Goal: Information Seeking & Learning: Learn about a topic

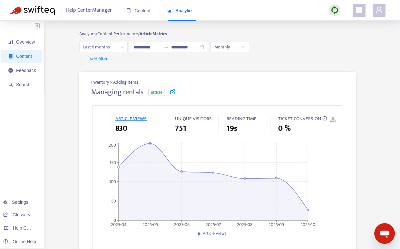
click at [102, 47] on span "Last 6 months" at bounding box center [103, 47] width 41 height 10
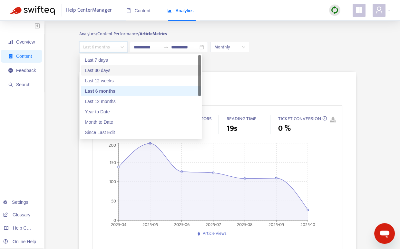
click at [112, 74] on div "Last 30 days" at bounding box center [141, 70] width 120 height 10
type input "**********"
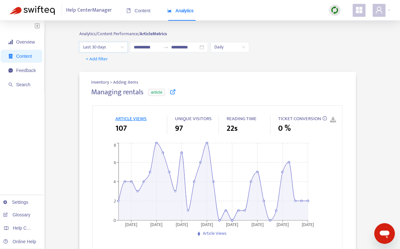
click at [117, 48] on span "Last 30 days" at bounding box center [103, 47] width 41 height 10
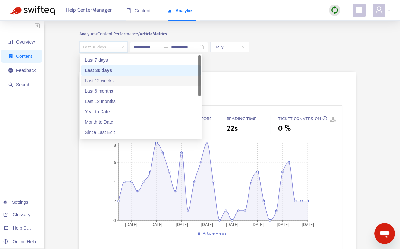
click at [108, 82] on div "Last 12 weeks" at bounding box center [141, 80] width 112 height 7
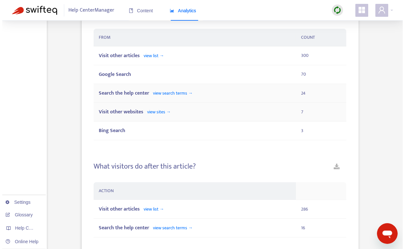
scroll to position [436, 0]
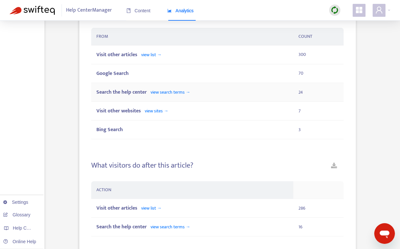
click at [130, 93] on span "Search the help center" at bounding box center [121, 92] width 50 height 9
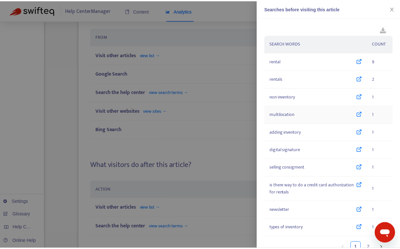
scroll to position [0, 0]
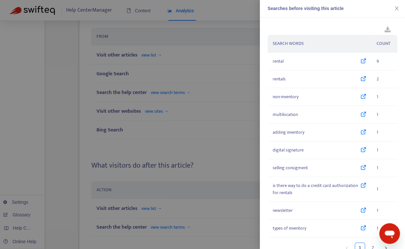
click at [223, 126] on div at bounding box center [202, 124] width 405 height 249
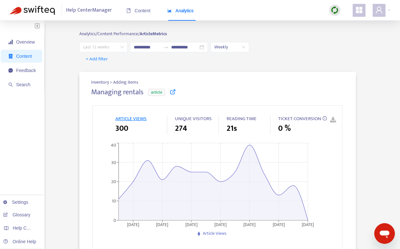
click at [100, 47] on span "Last 12 weeks" at bounding box center [103, 47] width 41 height 10
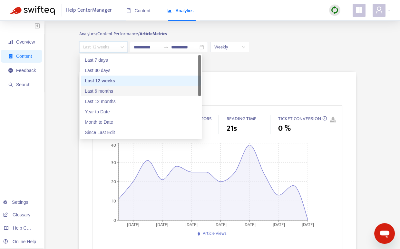
click at [107, 88] on div "Last 6 months" at bounding box center [141, 90] width 112 height 7
type input "**********"
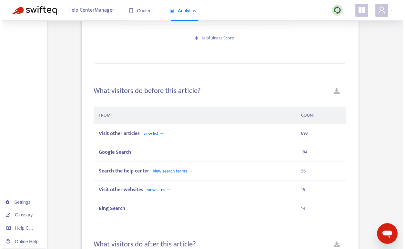
scroll to position [384, 0]
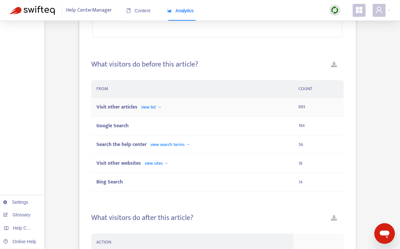
click at [148, 109] on span "view list →" at bounding box center [151, 106] width 20 height 7
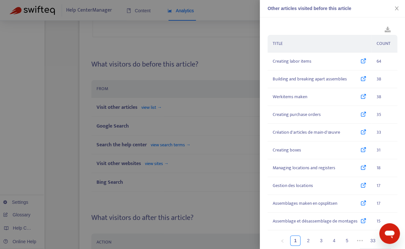
click at [214, 63] on div at bounding box center [202, 124] width 405 height 249
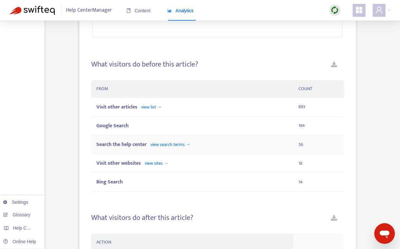
click at [137, 146] on span "Search the help center" at bounding box center [121, 144] width 50 height 9
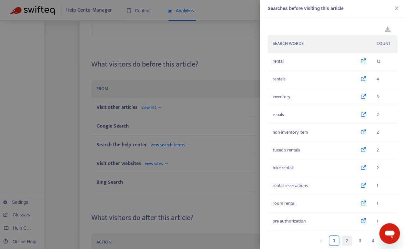
click at [342, 239] on link "2" at bounding box center [347, 240] width 10 height 10
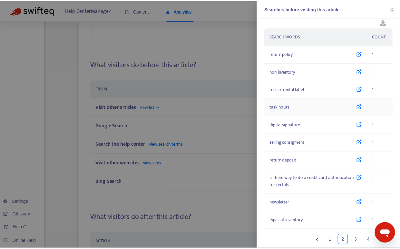
scroll to position [16, 0]
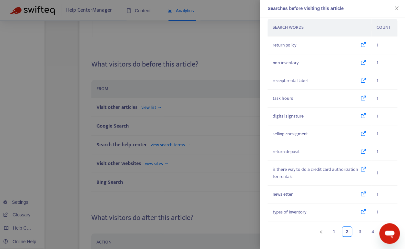
click at [194, 150] on div at bounding box center [202, 124] width 405 height 249
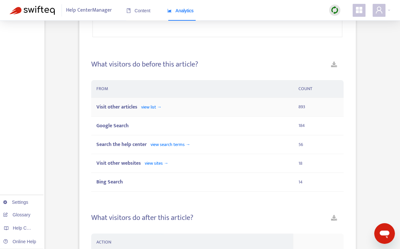
click at [124, 105] on span "Visit other articles" at bounding box center [116, 107] width 41 height 9
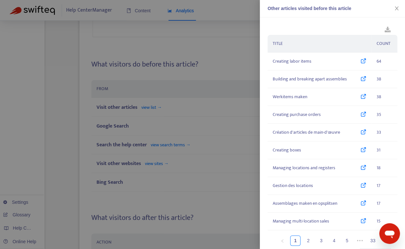
click at [227, 38] on div at bounding box center [202, 124] width 405 height 249
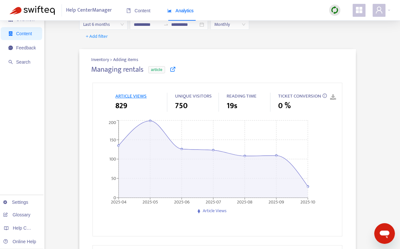
scroll to position [0, 0]
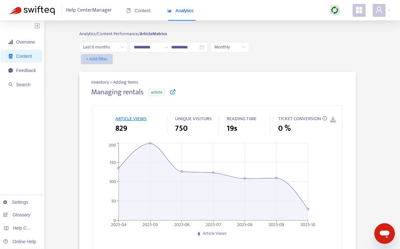
click at [104, 58] on span "+ Add filter" at bounding box center [97, 59] width 22 height 8
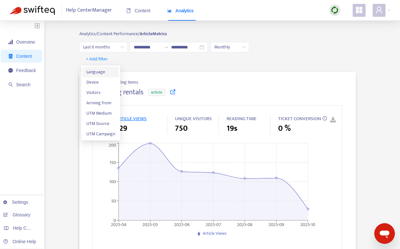
click at [105, 74] on span "Language" at bounding box center [100, 71] width 29 height 7
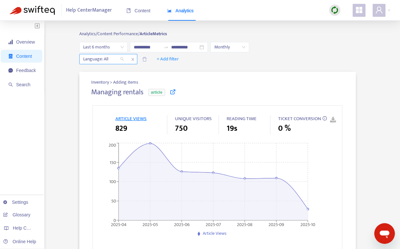
click at [119, 59] on div at bounding box center [100, 59] width 39 height 8
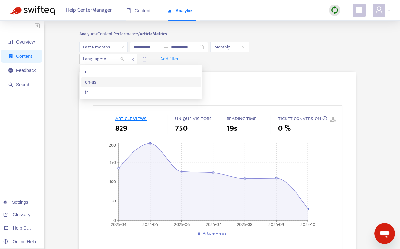
click at [97, 82] on div "en-us" at bounding box center [141, 81] width 112 height 7
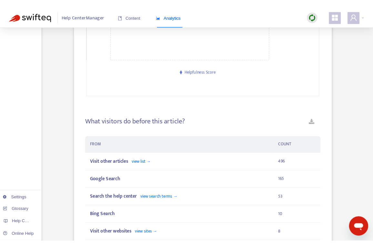
scroll to position [381, 0]
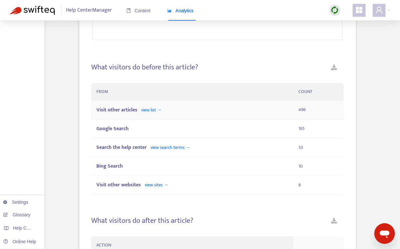
click at [158, 110] on span "view list →" at bounding box center [151, 109] width 20 height 7
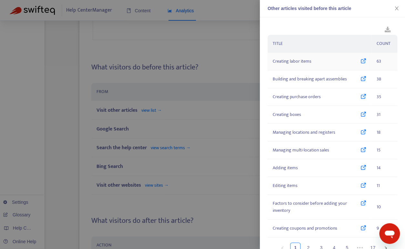
click at [360, 60] on icon at bounding box center [363, 61] width 6 height 7
click at [0, 0] on div "Other articles visited before this article TITLE COUNT Creating labor items 63 …" at bounding box center [202, 124] width 405 height 249
click at [328, 29] on div "TITLE COUNT Creating labor items 63 Building and breaking apart assemblies 38 C…" at bounding box center [332, 132] width 145 height 231
click at [309, 33] on div "TITLE COUNT Creating labor items 63 Building and breaking apart assemblies 38 C…" at bounding box center [332, 132] width 145 height 231
click at [394, 10] on icon "close" at bounding box center [396, 8] width 5 height 5
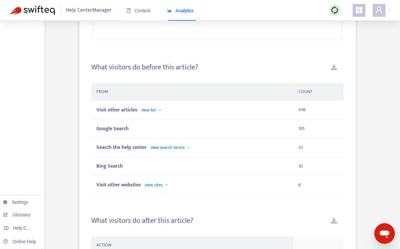
drag, startPoint x: 245, startPoint y: 68, endPoint x: 240, endPoint y: 67, distance: 4.6
click at [245, 68] on div "What visitors do before this article?" at bounding box center [217, 70] width 252 height 14
click at [181, 46] on div "Managing rentals article ARTICLE VIEWS 549 UNIQUE VISITORS 503 READING TIME 26s…" at bounding box center [217, 131] width 252 height 848
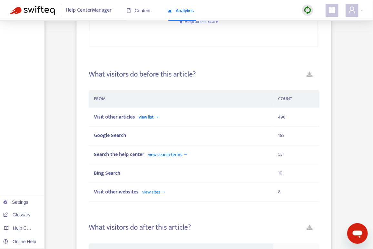
click at [83, 78] on div "Inventory > Adding items Managing rentals article ARTICLE VIEWS 549 UNIQUE VISI…" at bounding box center [203, 134] width 255 height 887
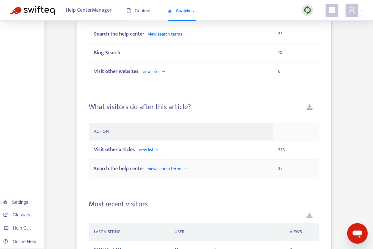
scroll to position [501, 0]
click at [169, 168] on span "view search terms →" at bounding box center [168, 168] width 40 height 7
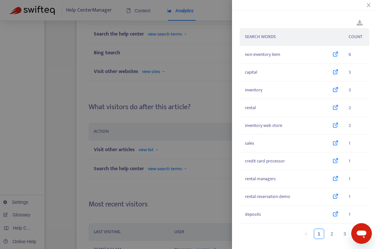
click at [187, 199] on div at bounding box center [188, 124] width 377 height 249
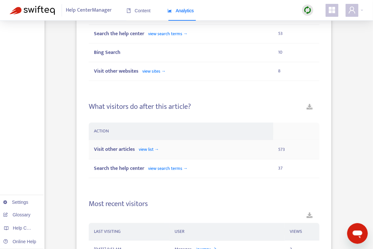
click at [143, 149] on span "view list →" at bounding box center [149, 149] width 20 height 7
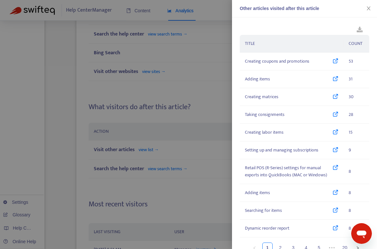
click at [305, 27] on div "TITLE COUNT Creating coupons and promotions 53 Adding items 31 Creating matrice…" at bounding box center [304, 132] width 145 height 231
click at [368, 7] on icon "close" at bounding box center [368, 8] width 5 height 5
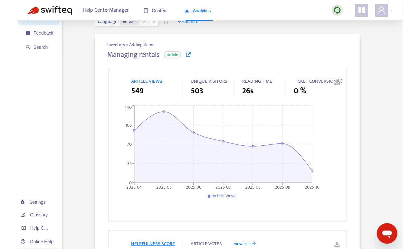
scroll to position [0, 0]
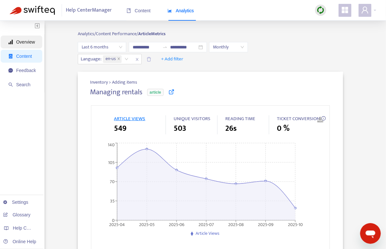
click at [25, 42] on span "Overview" at bounding box center [25, 41] width 19 height 5
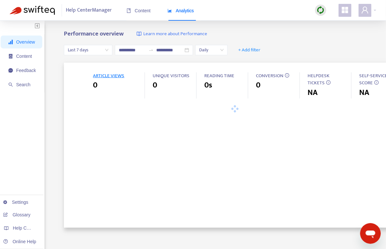
type input "**********"
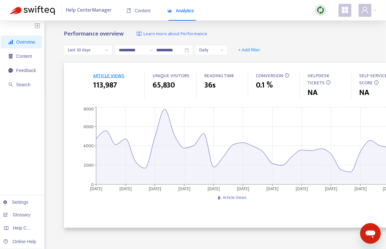
click at [263, 41] on div "**********" at bounding box center [236, 50] width 345 height 25
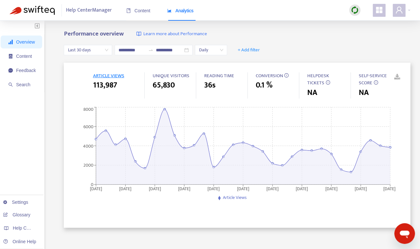
click at [28, 41] on span "Overview" at bounding box center [25, 41] width 19 height 5
click at [25, 54] on span "Content" at bounding box center [24, 56] width 16 height 5
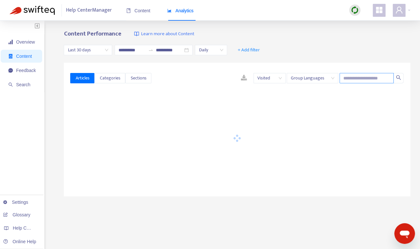
click at [344, 77] on input "text" at bounding box center [367, 78] width 54 height 10
paste input "*********"
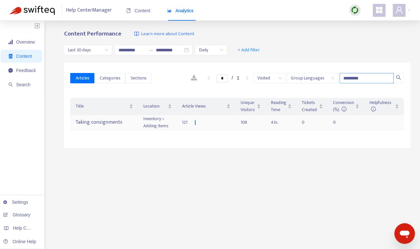
type input "*********"
click at [99, 120] on div "Taking consignments" at bounding box center [103, 122] width 57 height 11
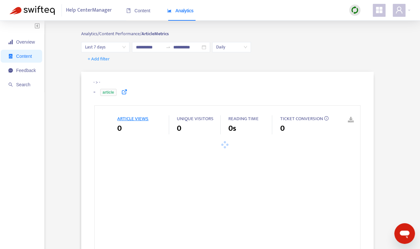
type input "**********"
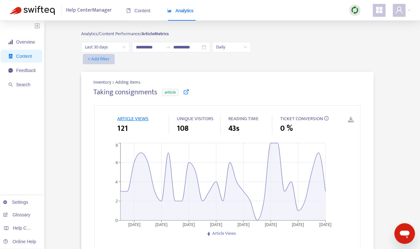
click at [113, 55] on button "+ Add filter" at bounding box center [99, 59] width 32 height 10
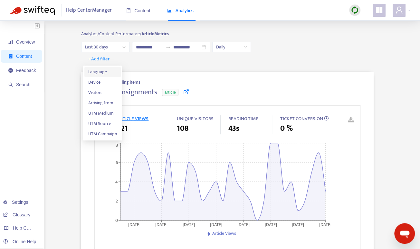
click at [107, 71] on span "Language" at bounding box center [102, 71] width 29 height 7
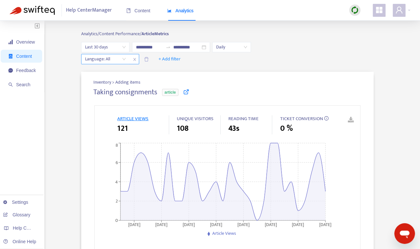
click at [121, 56] on div at bounding box center [102, 59] width 39 height 8
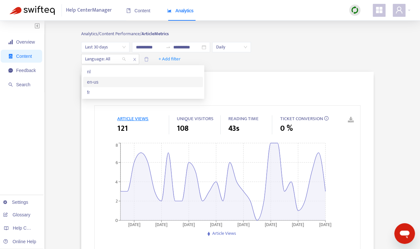
click at [109, 81] on div "en-us" at bounding box center [143, 81] width 112 height 7
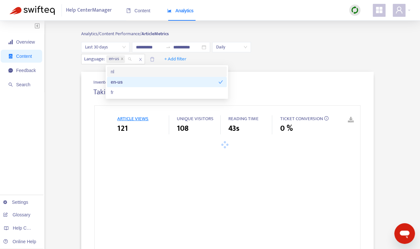
drag, startPoint x: 293, startPoint y: 62, endPoint x: 288, endPoint y: 63, distance: 5.9
click at [293, 62] on div "Language : en-us + Add filter" at bounding box center [227, 59] width 293 height 10
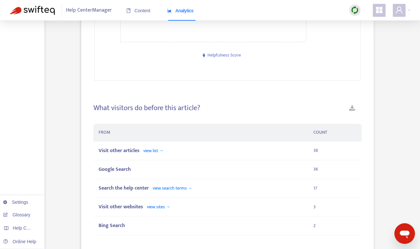
scroll to position [448, 0]
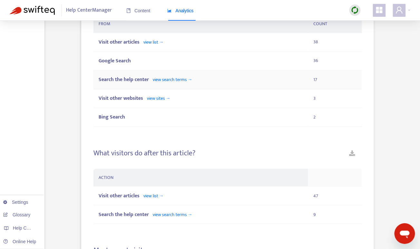
click at [171, 81] on span "view search terms →" at bounding box center [173, 79] width 40 height 7
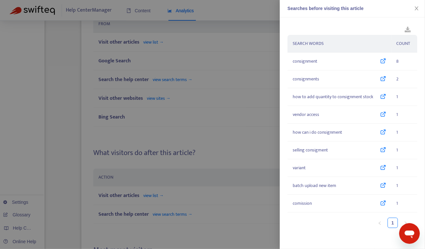
click at [103, 88] on div at bounding box center [212, 124] width 425 height 249
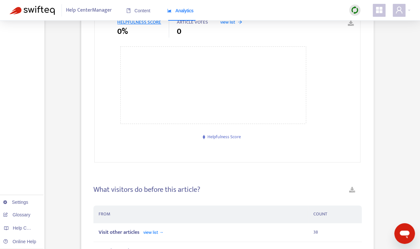
scroll to position [0, 0]
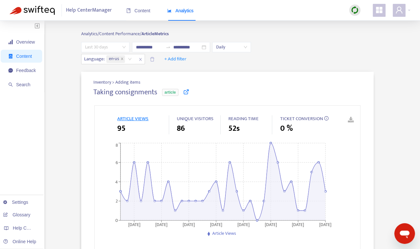
click at [122, 48] on span "Last 30 days" at bounding box center [105, 47] width 41 height 10
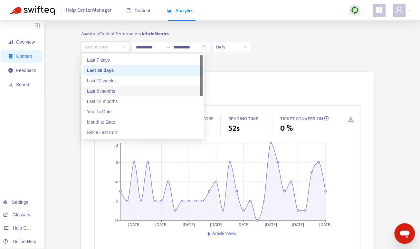
click at [125, 89] on div "Last 6 months" at bounding box center [143, 90] width 112 height 7
type input "**********"
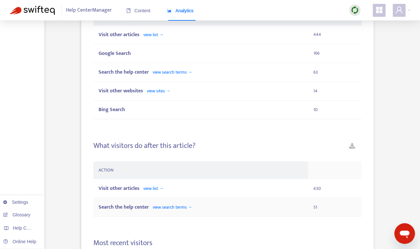
scroll to position [463, 0]
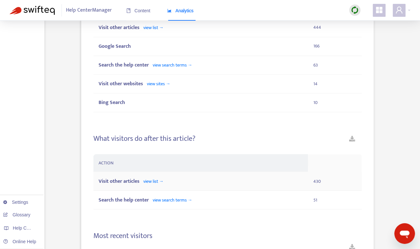
click at [129, 180] on span "Visit other articles" at bounding box center [119, 180] width 41 height 9
click at [134, 199] on span "Search the help center" at bounding box center [124, 199] width 50 height 9
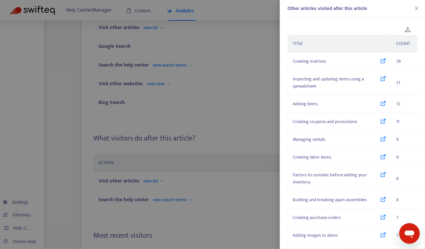
click at [400, 8] on icon "close" at bounding box center [416, 8] width 5 height 5
click at [400, 7] on div "Help Center Manager Content Analytics" at bounding box center [212, 10] width 425 height 21
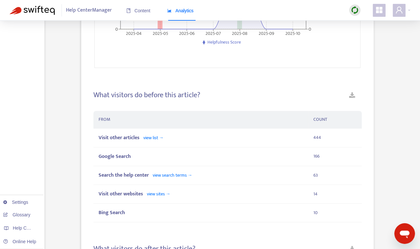
click at [173, 14] on div "Analytics" at bounding box center [180, 10] width 26 height 7
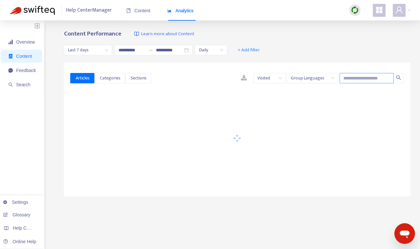
click at [353, 76] on input "text" at bounding box center [367, 78] width 54 height 10
paste input "*********"
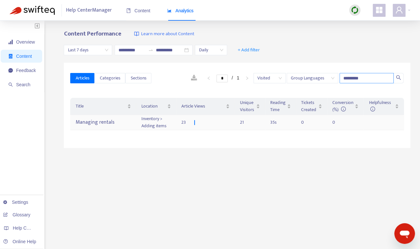
type input "*********"
click at [98, 126] on div "Managing rentals" at bounding box center [102, 122] width 55 height 11
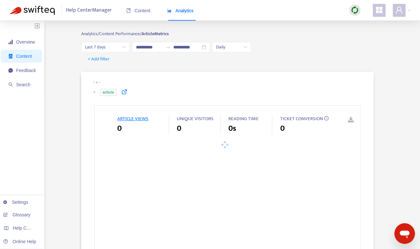
click at [107, 46] on span "Last 7 days" at bounding box center [105, 47] width 41 height 10
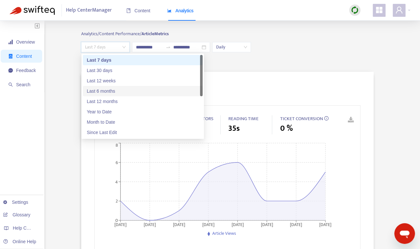
click at [104, 88] on div "Last 6 months" at bounding box center [143, 90] width 112 height 7
type input "**********"
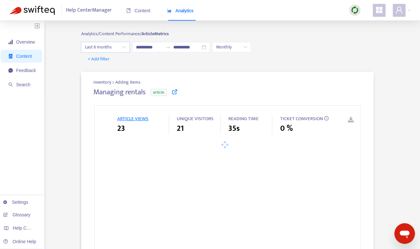
click at [258, 62] on div "+ Add filter" at bounding box center [227, 59] width 293 height 10
click at [101, 60] on span "+ Add filter" at bounding box center [99, 59] width 22 height 8
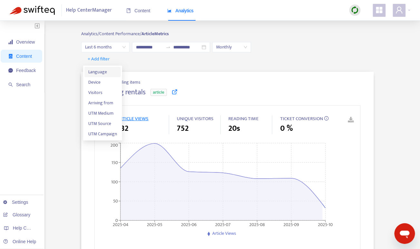
click at [101, 72] on span "Language" at bounding box center [102, 71] width 29 height 7
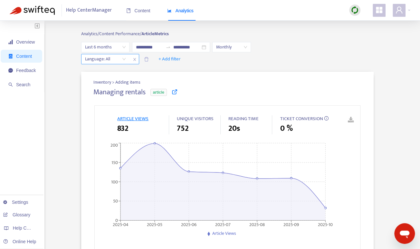
click at [127, 60] on div "Language: All" at bounding box center [106, 59] width 48 height 10
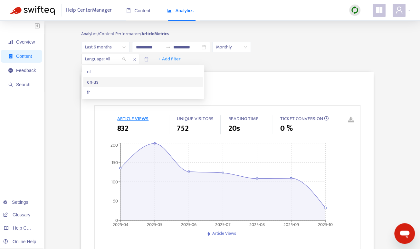
click at [102, 83] on div "en-us" at bounding box center [143, 81] width 112 height 7
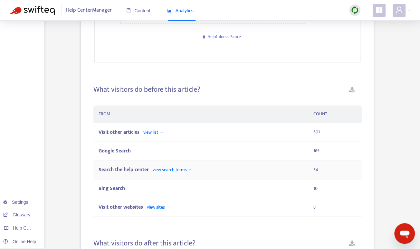
scroll to position [483, 0]
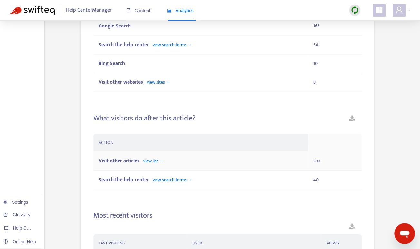
click at [136, 161] on span "Visit other articles" at bounding box center [119, 160] width 41 height 9
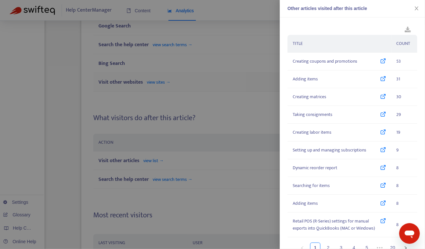
click at [167, 83] on div at bounding box center [212, 124] width 425 height 249
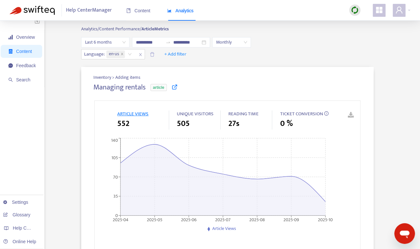
scroll to position [0, 0]
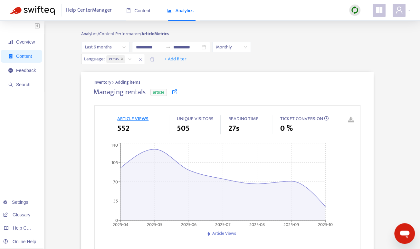
click at [22, 43] on span "Overview" at bounding box center [25, 41] width 19 height 5
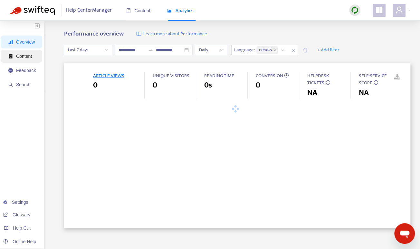
type input "**********"
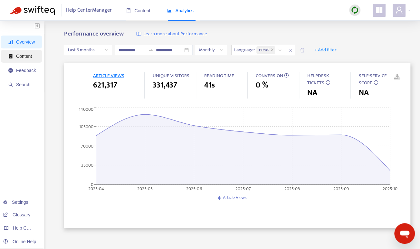
click at [22, 51] on span "Content" at bounding box center [21, 56] width 27 height 13
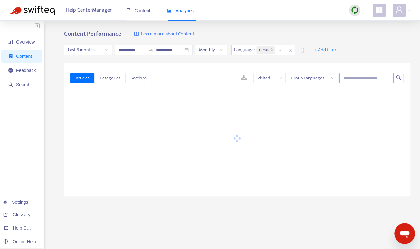
click at [372, 75] on input "text" at bounding box center [367, 78] width 54 height 10
paste input "*********"
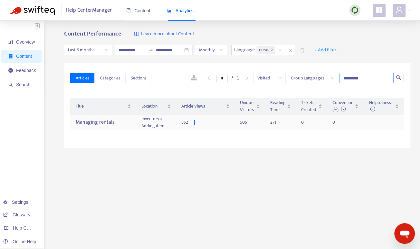
type input "*********"
click at [120, 122] on div "Managing rentals" at bounding box center [102, 122] width 55 height 11
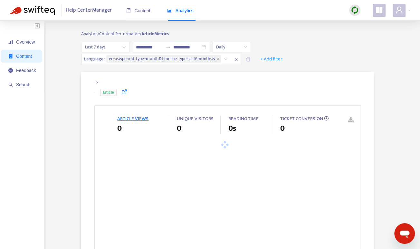
type input "**********"
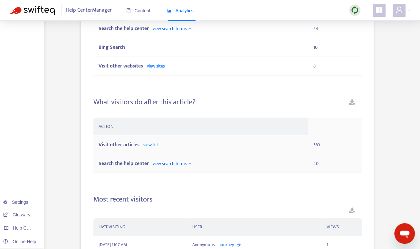
scroll to position [486, 0]
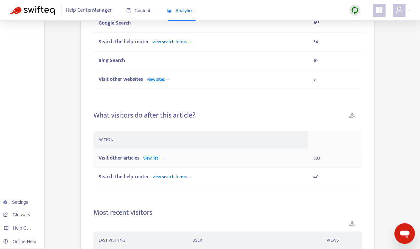
click at [132, 157] on span "Visit other articles" at bounding box center [119, 157] width 41 height 9
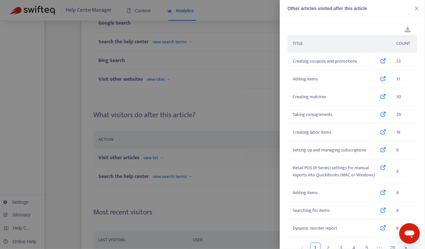
click at [251, 164] on div at bounding box center [212, 124] width 425 height 249
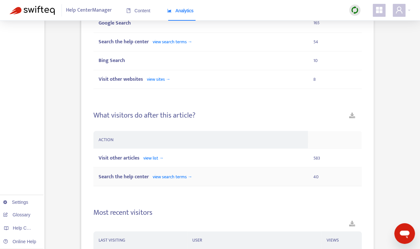
click at [204, 168] on td "Search the help center view search terms →" at bounding box center [200, 176] width 215 height 19
click at [172, 179] on span "view search terms →" at bounding box center [173, 175] width 40 height 7
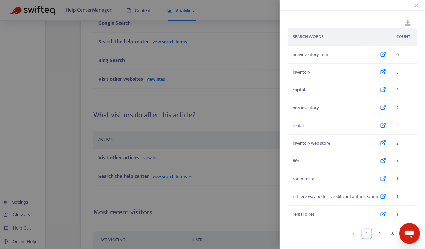
click at [400, 2] on div at bounding box center [351, 5] width 145 height 11
click at [400, 3] on icon "close" at bounding box center [416, 5] width 5 height 5
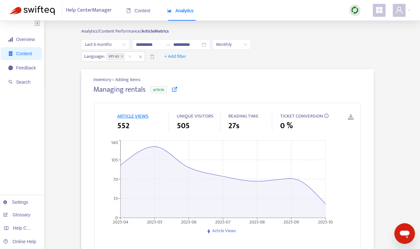
scroll to position [1, 0]
